Goal: Communication & Community: Answer question/provide support

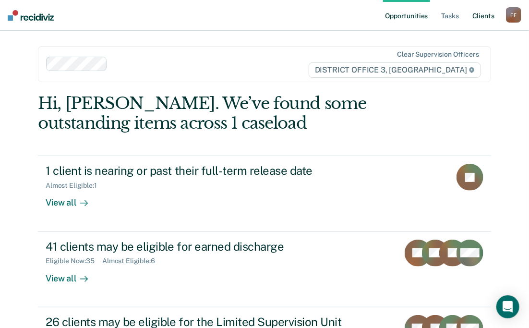
click at [487, 17] on link "Client s" at bounding box center [483, 15] width 26 height 31
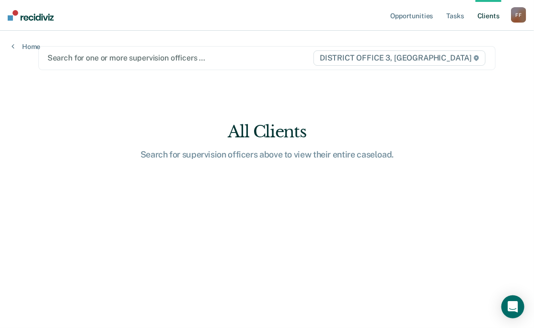
click at [94, 55] on div at bounding box center [180, 57] width 266 height 11
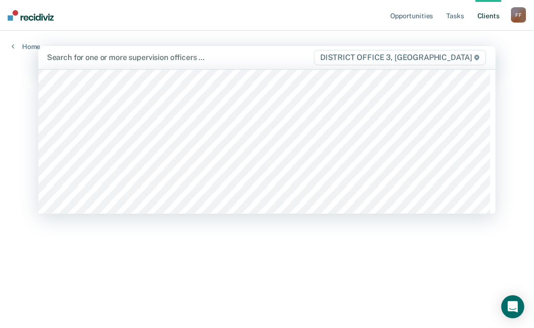
scroll to position [77, 0]
click at [97, 61] on div at bounding box center [180, 57] width 267 height 11
click at [109, 59] on div at bounding box center [180, 57] width 267 height 11
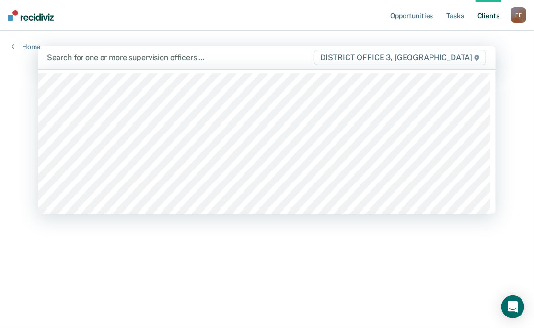
click at [104, 59] on div at bounding box center [180, 57] width 267 height 11
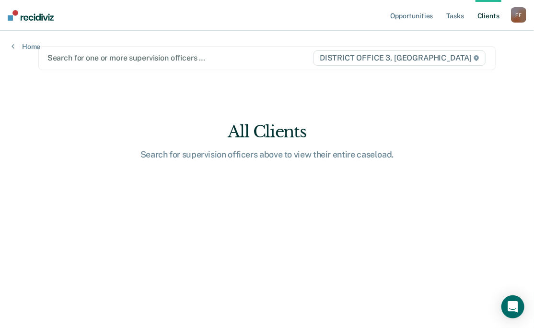
click at [174, 22] on nav "Opportunities Tasks Client s [PERSON_NAME] Profile How it works Log Out" at bounding box center [267, 15] width 534 height 31
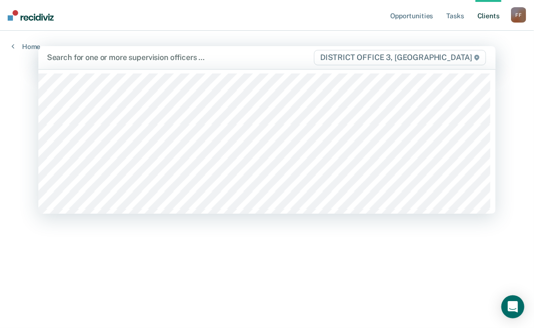
click at [200, 59] on div at bounding box center [180, 57] width 267 height 11
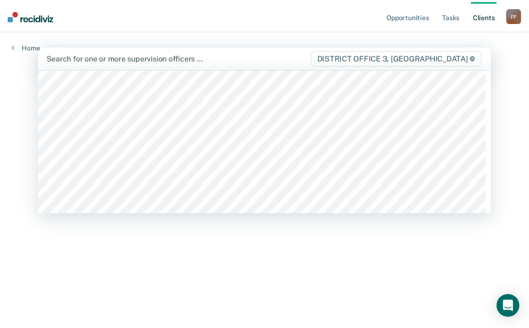
scroll to position [230, 0]
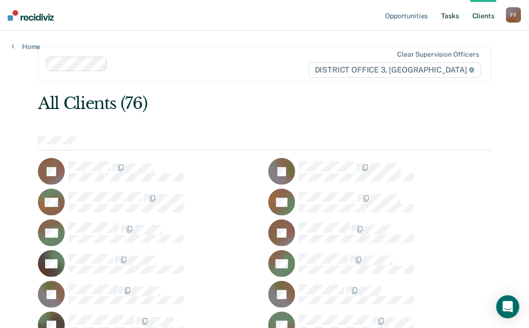
click at [445, 17] on link "Tasks" at bounding box center [449, 15] width 21 height 31
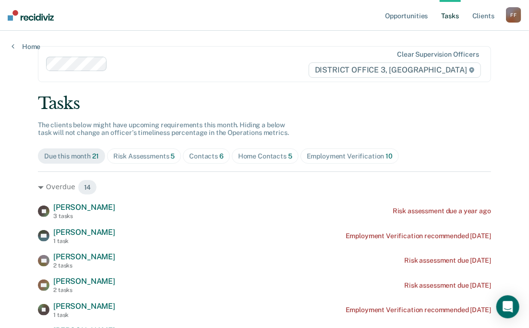
click at [265, 156] on div "Home Contacts 5" at bounding box center [265, 156] width 54 height 8
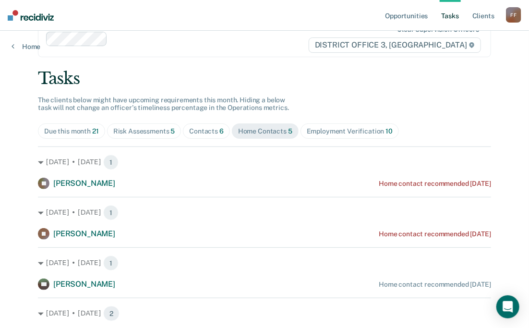
scroll to position [38, 0]
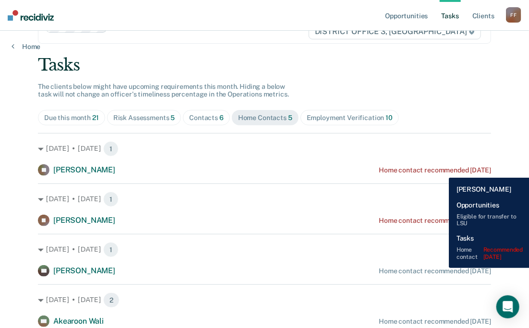
click at [441, 170] on div "Home contact recommended [DATE]" at bounding box center [435, 170] width 112 height 8
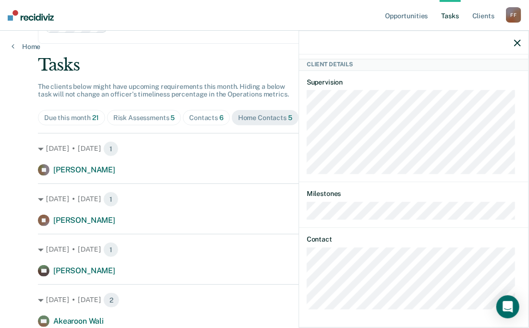
scroll to position [174, 0]
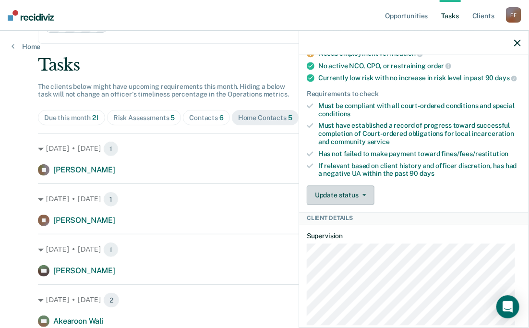
click at [362, 194] on icon "button" at bounding box center [364, 195] width 4 height 2
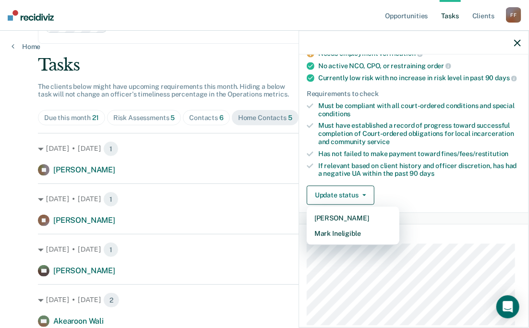
click at [461, 188] on div "Update status [PERSON_NAME] Mark Ineligible" at bounding box center [414, 195] width 214 height 19
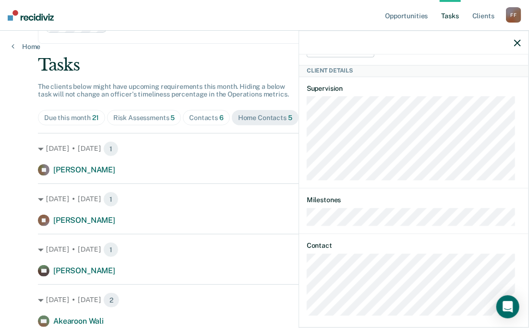
scroll to position [327, 0]
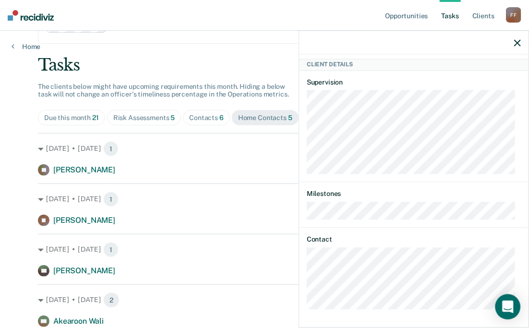
click at [510, 310] on icon "Open Intercom Messenger" at bounding box center [507, 306] width 11 height 12
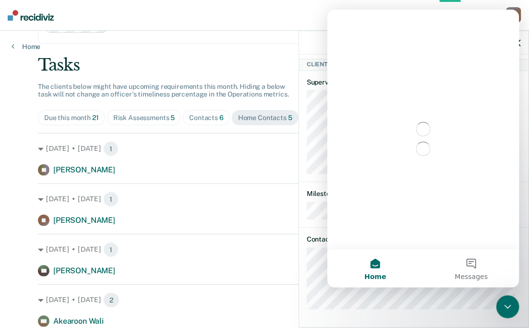
scroll to position [0, 0]
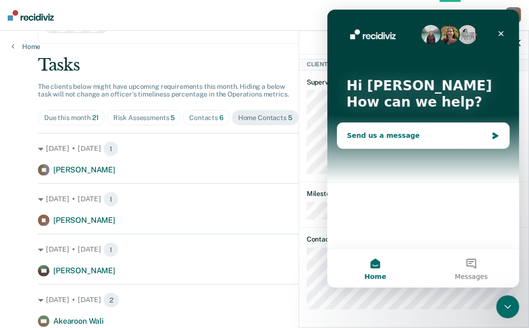
click at [432, 141] on div "Send us a message" at bounding box center [423, 135] width 172 height 25
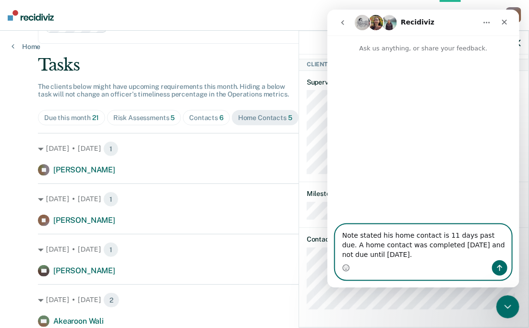
click at [382, 256] on textarea "Note stated his home contact is 11 days past due. A home contact was completed …" at bounding box center [423, 243] width 176 height 36
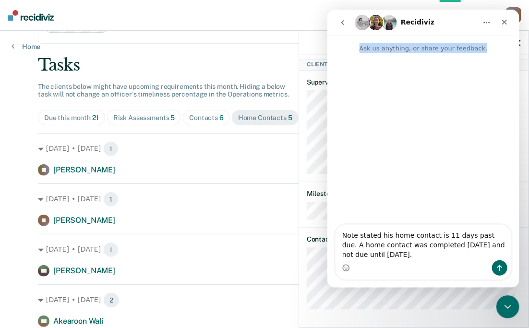
drag, startPoint x: 450, startPoint y: 20, endPoint x: 409, endPoint y: 112, distance: 100.7
click at [409, 112] on div "Recidiviz Ask us anything, or share your feedback. Note stated his home contact…" at bounding box center [423, 149] width 192 height 278
click at [409, 112] on div "Intercom messenger" at bounding box center [423, 139] width 192 height 172
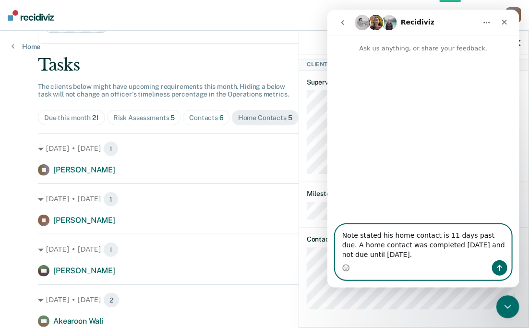
drag, startPoint x: 385, startPoint y: 256, endPoint x: 339, endPoint y: 238, distance: 50.0
click at [339, 238] on textarea "Note stated his home contact is 11 days past due. A home contact was completed …" at bounding box center [423, 243] width 176 height 36
click at [436, 236] on textarea "Note stated his home contact is 11 days past due. A home contact was completed …" at bounding box center [423, 243] width 176 height 36
click at [376, 234] on textarea "Note stated his home contact is 11 days past due. A home contact was completed …" at bounding box center [423, 243] width 176 height 36
drag, startPoint x: 385, startPoint y: 257, endPoint x: 344, endPoint y: 237, distance: 45.7
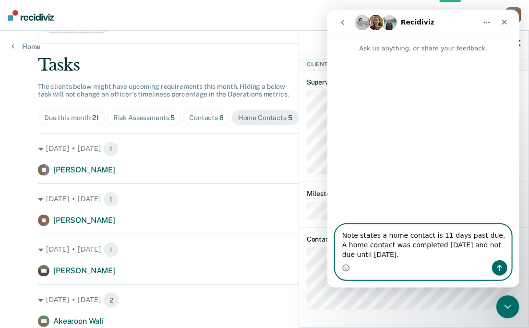
click at [344, 237] on textarea "Note states a home contact is 11 days past due. A home contact was completed [D…" at bounding box center [423, 243] width 176 height 36
click at [398, 256] on textarea "Note states a home contact is 11 days past due. A home contact was completed [D…" at bounding box center [423, 243] width 176 height 36
click at [341, 236] on textarea "Note states a home contact is 11 days past due. A home contact was completed [D…" at bounding box center [423, 243] width 176 height 36
type textarea "Task states a home contact is 11 days past due. A home contact was completed [D…"
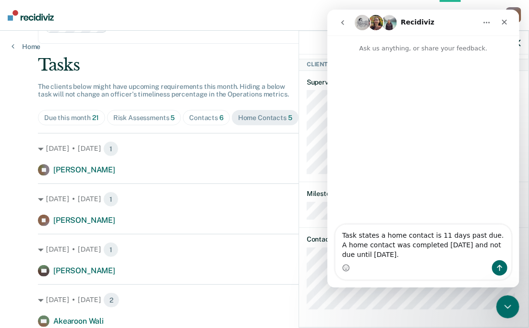
drag, startPoint x: 370, startPoint y: 261, endPoint x: 344, endPoint y: 246, distance: 30.4
click at [344, 246] on div "Task states a home contact is 11 days past due. A home contact was completed [D…" at bounding box center [423, 252] width 176 height 55
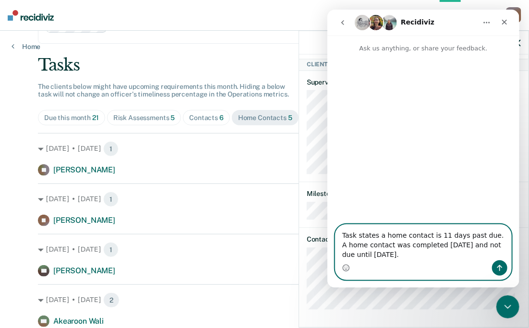
drag, startPoint x: 358, startPoint y: 251, endPoint x: 337, endPoint y: 239, distance: 24.5
click at [337, 239] on textarea "Task states a home contact is 11 days past due. A home contact was completed [D…" at bounding box center [423, 243] width 176 height 36
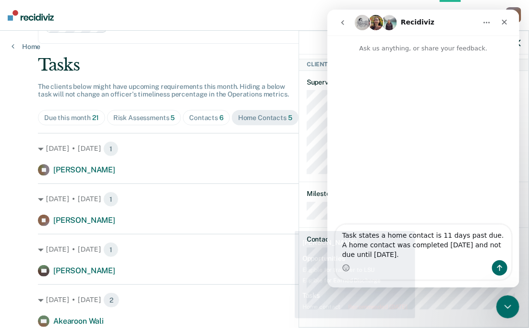
click at [272, 230] on div "[DATE] • [DATE] 1 LL [PERSON_NAME] Home contact recommended [DATE] [DATE] • [DA…" at bounding box center [264, 239] width 453 height 213
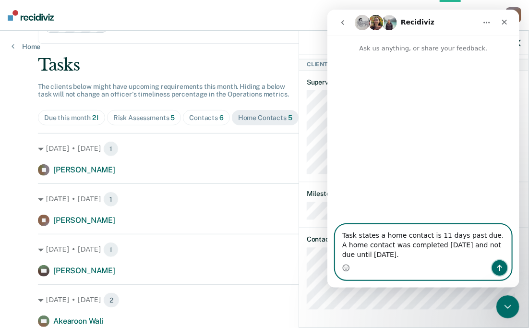
click at [500, 267] on icon "Send a message…" at bounding box center [499, 268] width 8 height 8
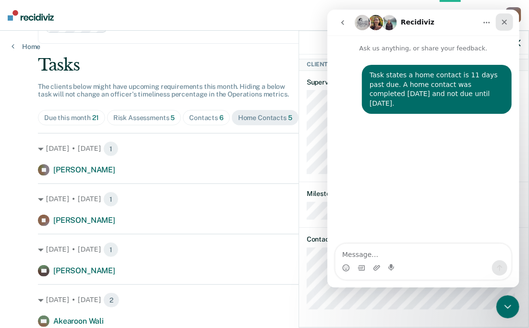
click at [503, 19] on icon "Close" at bounding box center [504, 22] width 8 height 8
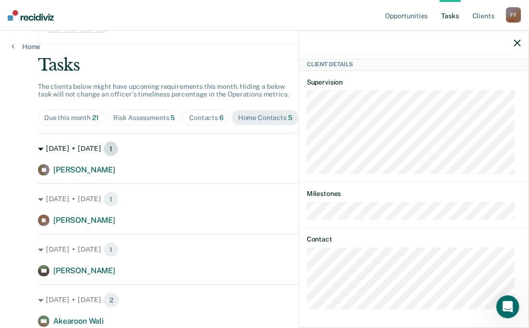
click at [198, 152] on div "[DATE] • [DATE] 1" at bounding box center [264, 148] width 453 height 15
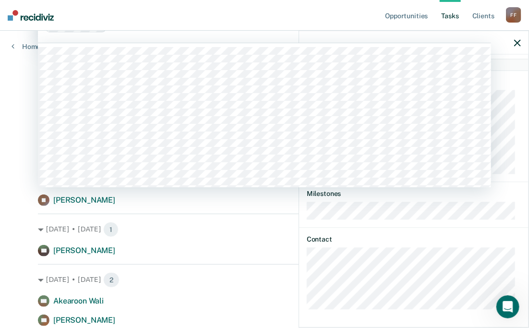
click at [227, 37] on div "Clear supervision officers DISTRICT OFFICE 3, [GEOGRAPHIC_DATA]" at bounding box center [264, 25] width 453 height 35
click at [519, 83] on div "LL Tasks Home contact • Recommended [DATE] Last home contact on [DATE]; 1 home …" at bounding box center [413, 190] width 229 height 271
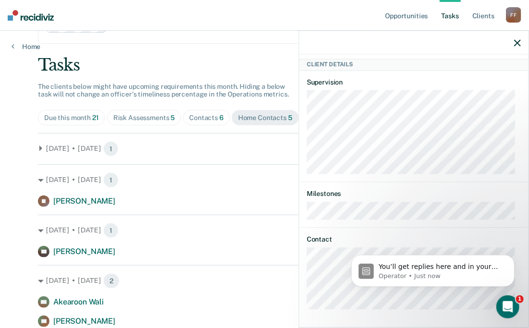
click at [15, 95] on div "Opportunities Tasks Client s [PERSON_NAME] Profile How it works Log Out Home Cl…" at bounding box center [264, 163] width 529 height 403
click at [513, 43] on div at bounding box center [413, 43] width 229 height 24
click at [516, 42] on icon "button" at bounding box center [517, 42] width 7 height 7
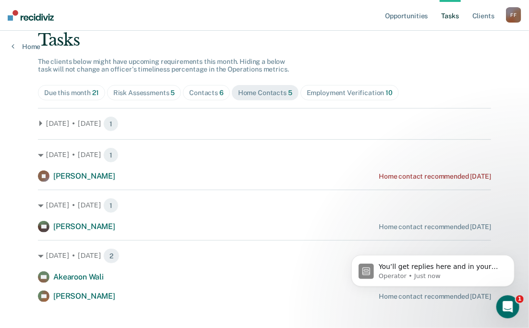
scroll to position [75, 0]
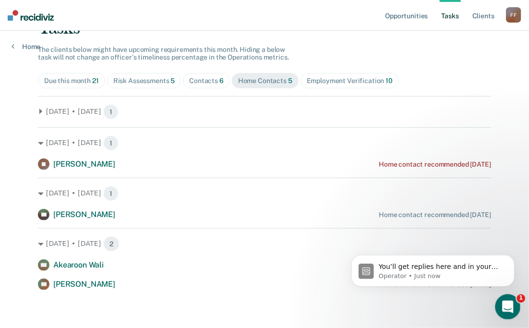
click at [506, 301] on icon "Open Intercom Messenger" at bounding box center [506, 305] width 16 height 16
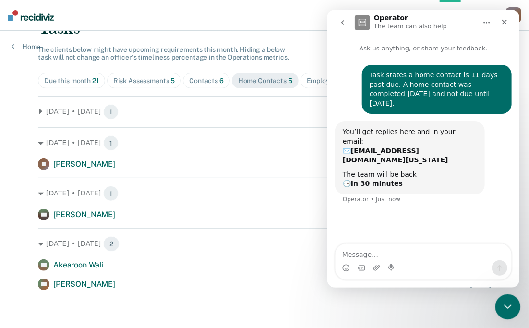
click at [505, 302] on icon "Close Intercom Messenger" at bounding box center [506, 305] width 12 height 12
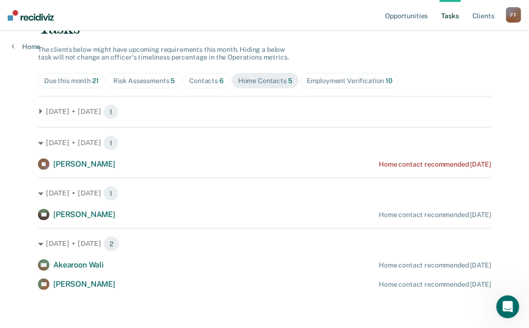
click at [249, 82] on div "Home Contacts 5" at bounding box center [265, 81] width 54 height 8
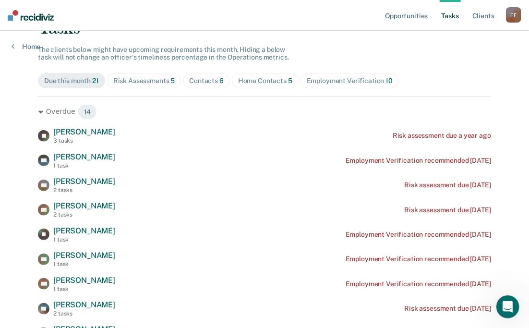
click at [265, 81] on div "Home Contacts 5" at bounding box center [265, 81] width 54 height 8
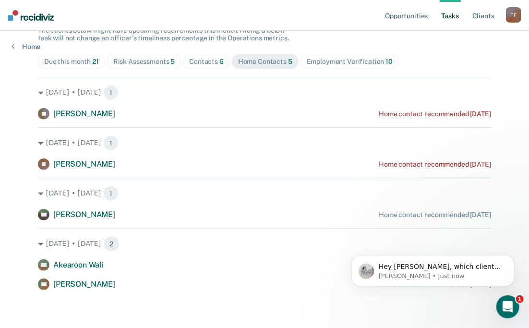
scroll to position [0, 0]
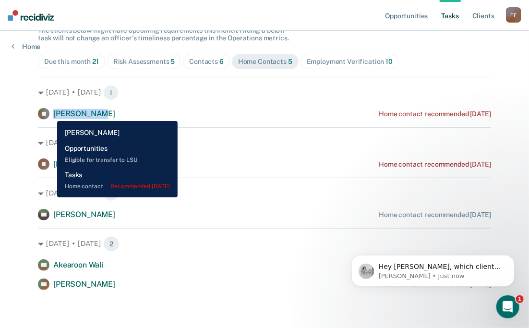
drag, startPoint x: 94, startPoint y: 115, endPoint x: 50, endPoint y: 114, distance: 43.7
click at [50, 114] on div "[PERSON_NAME] Home contact recommended [DATE]" at bounding box center [264, 114] width 453 height 12
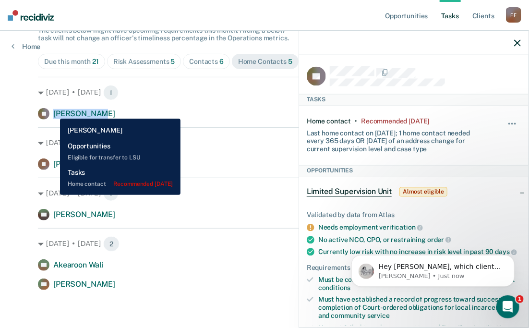
copy span "[PERSON_NAME]"
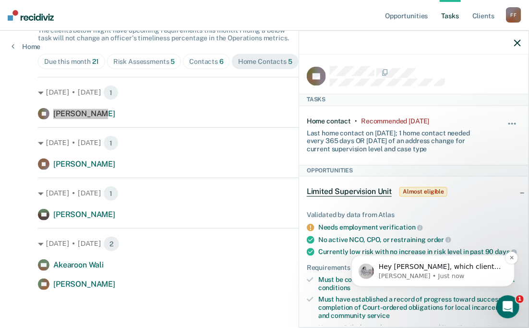
click at [474, 275] on p "[PERSON_NAME] • Just now" at bounding box center [440, 275] width 124 height 9
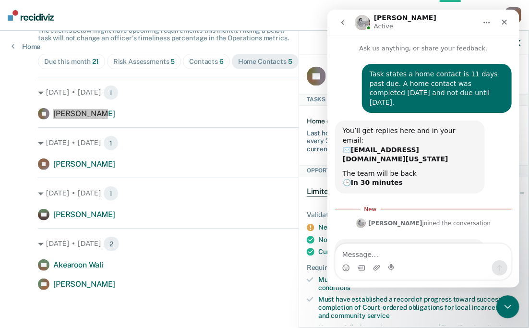
scroll to position [9, 0]
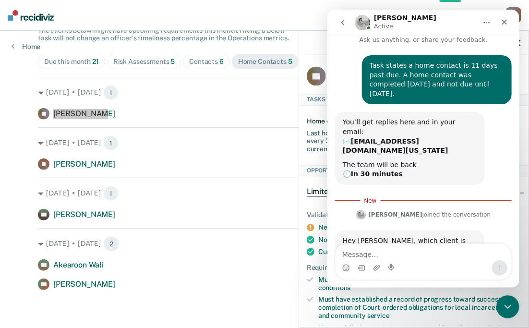
click at [341, 255] on textarea "Message…" at bounding box center [423, 252] width 176 height 16
type textarea "[PERSON_NAME]"
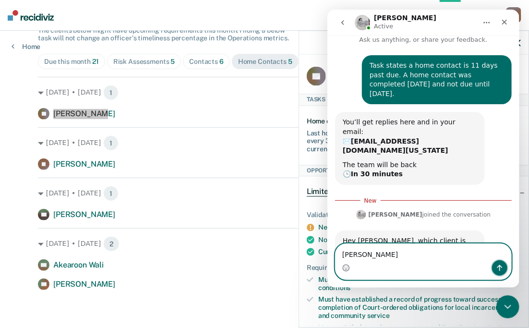
drag, startPoint x: 497, startPoint y: 266, endPoint x: 493, endPoint y: 261, distance: 6.5
click at [497, 266] on icon "Send a message…" at bounding box center [499, 268] width 8 height 8
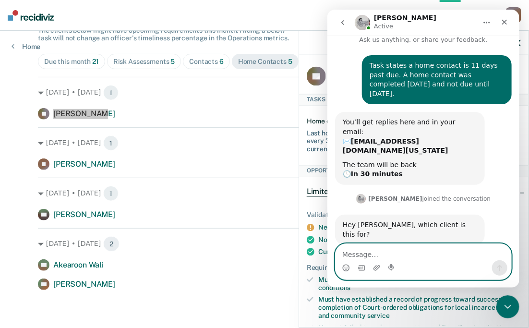
scroll to position [21, 0]
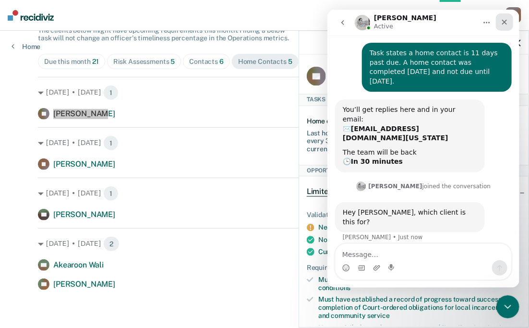
click at [501, 22] on icon "Close" at bounding box center [504, 22] width 8 height 8
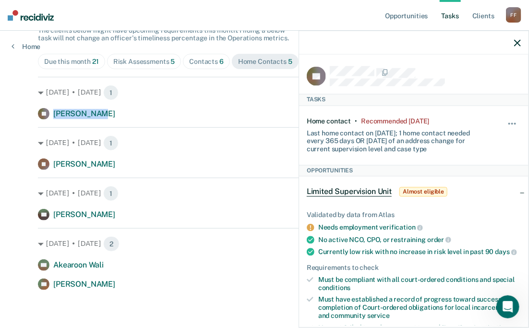
click at [516, 44] on icon "button" at bounding box center [517, 42] width 7 height 7
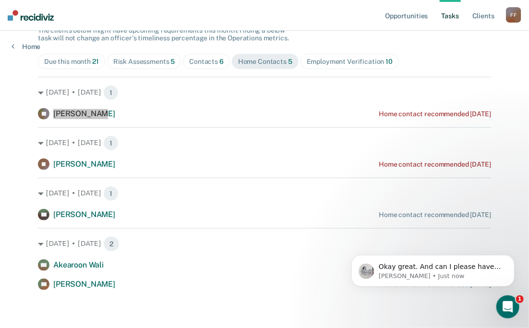
scroll to position [87, 0]
click at [493, 274] on p "[PERSON_NAME] • 2m ago" at bounding box center [440, 275] width 124 height 9
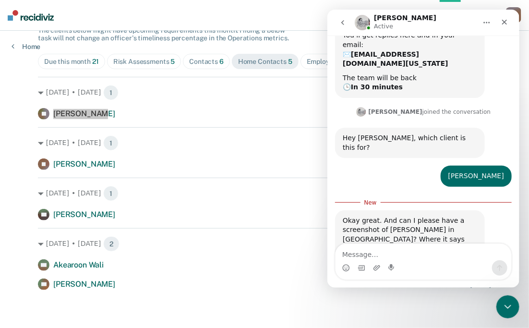
scroll to position [104, 0]
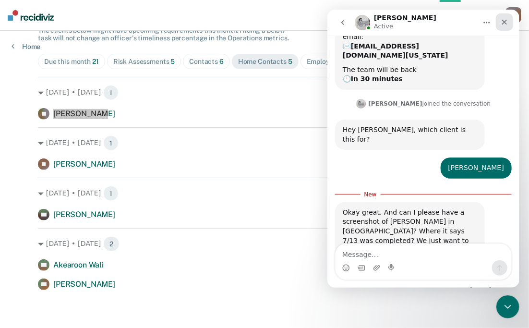
click at [502, 22] on icon "Close" at bounding box center [504, 22] width 8 height 8
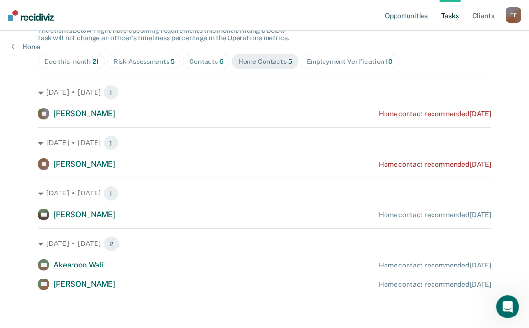
click at [508, 182] on div "Opportunities Tasks Client s [PERSON_NAME] Profile How it works Log Out Home Cl…" at bounding box center [264, 116] width 529 height 423
click at [206, 61] on div "Contacts 6" at bounding box center [206, 62] width 35 height 8
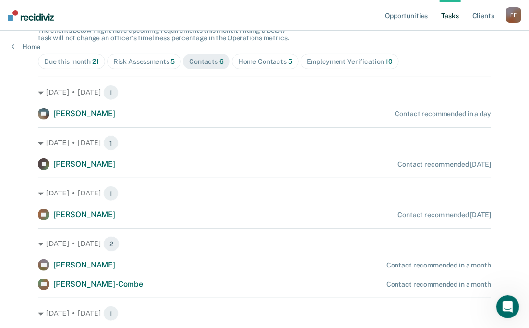
click at [330, 35] on div "Tasks The clients below might have upcoming requirements this month. Hiding a b…" at bounding box center [264, 169] width 453 height 341
click at [13, 176] on div "Opportunities Tasks Client s [PERSON_NAME] Profile How it works Log Out Home Cl…" at bounding box center [264, 141] width 529 height 473
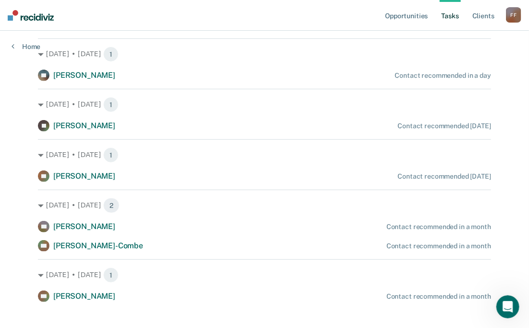
scroll to position [145, 0]
